Goal: Task Accomplishment & Management: Manage account settings

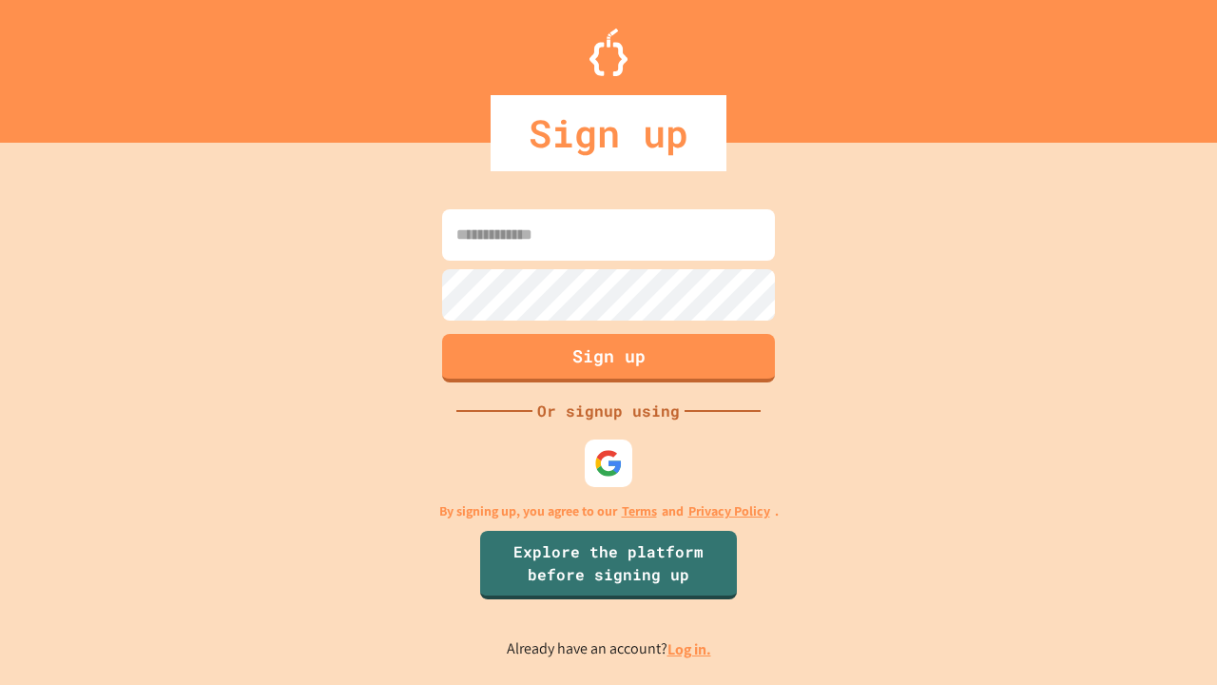
click at [690, 648] on link "Log in." at bounding box center [689, 649] width 44 height 20
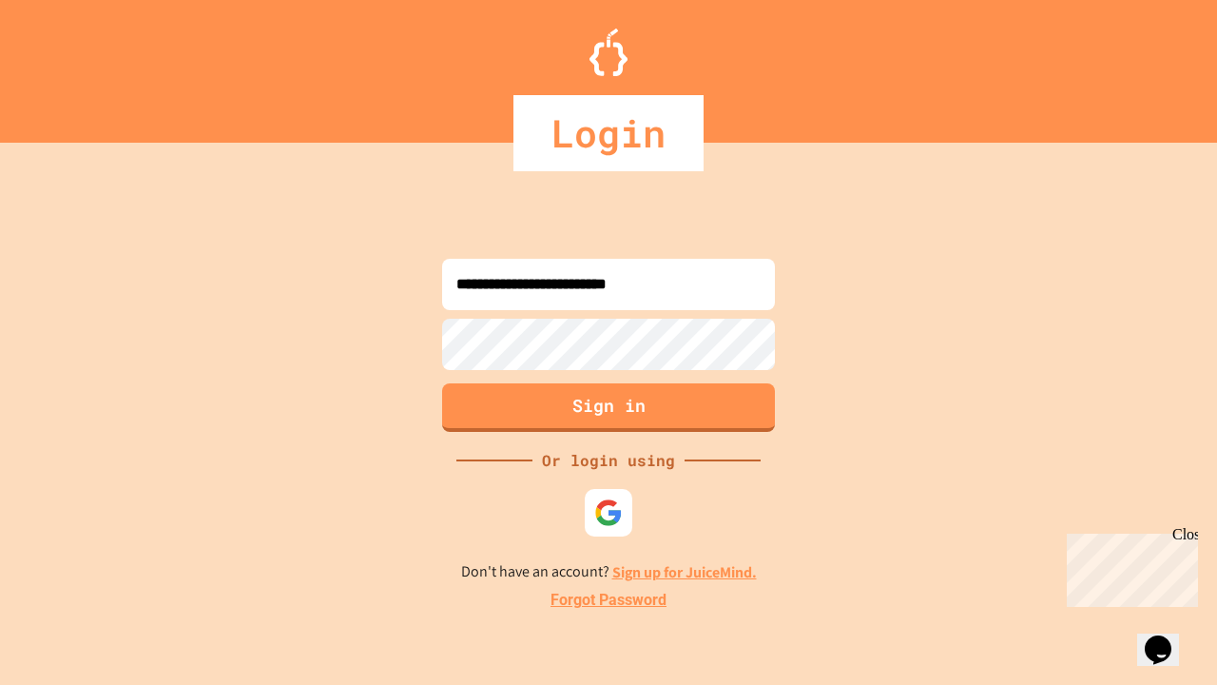
type input "**********"
